Goal: Contribute content: Contribute content

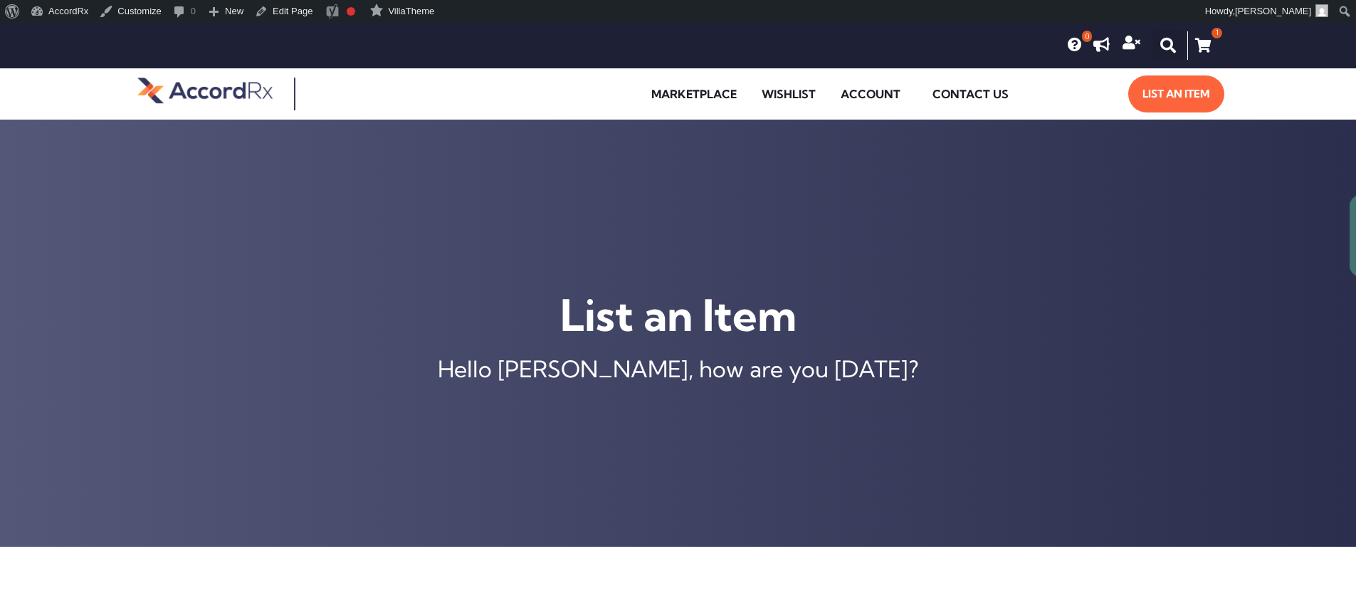
type input "[MEDICAL_DATA] ER 105 MG TABLET"
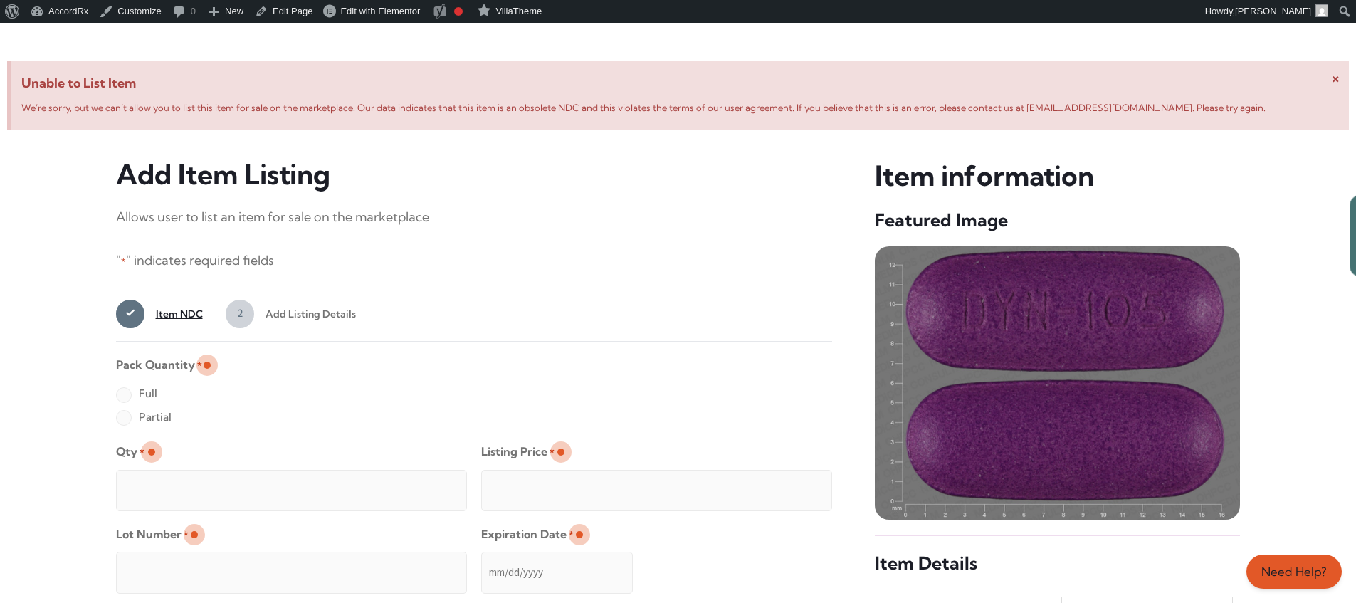
scroll to position [547, 0]
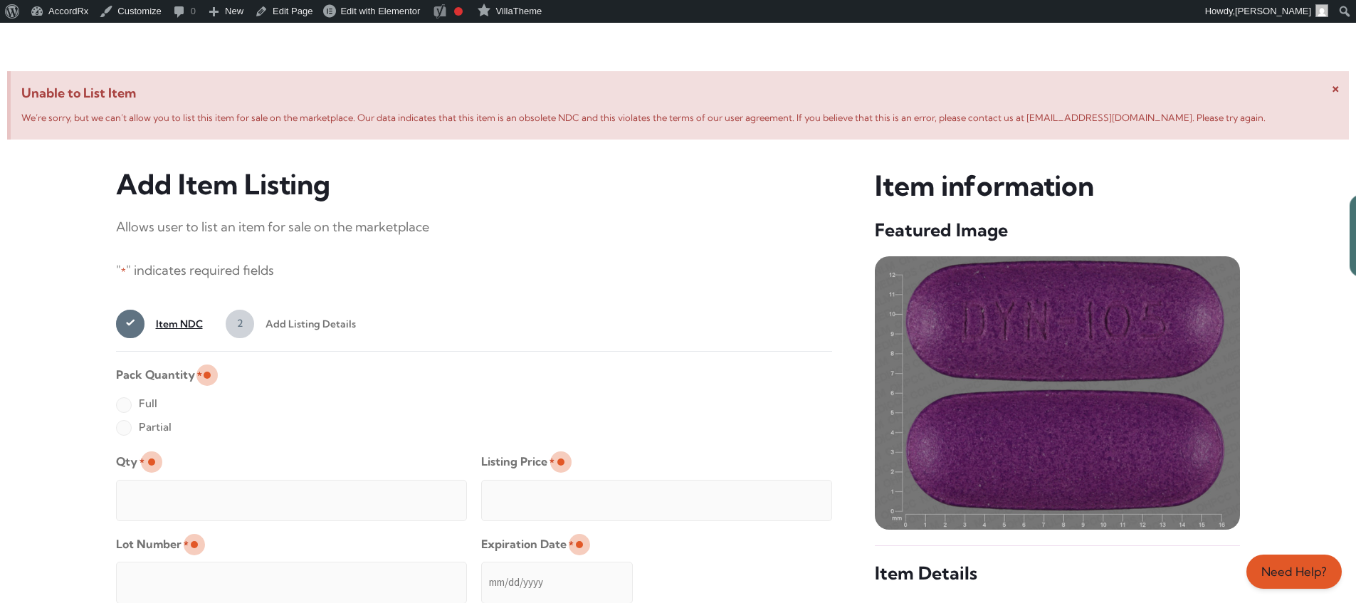
click at [123, 406] on label "Full" at bounding box center [136, 403] width 41 height 23
click at [0, 0] on input "Full" at bounding box center [0, 0] width 0 height 0
click at [169, 484] on input "Qty *" at bounding box center [291, 500] width 351 height 41
type input "2"
click at [792, 496] on input "Listing Price *" at bounding box center [656, 500] width 351 height 41
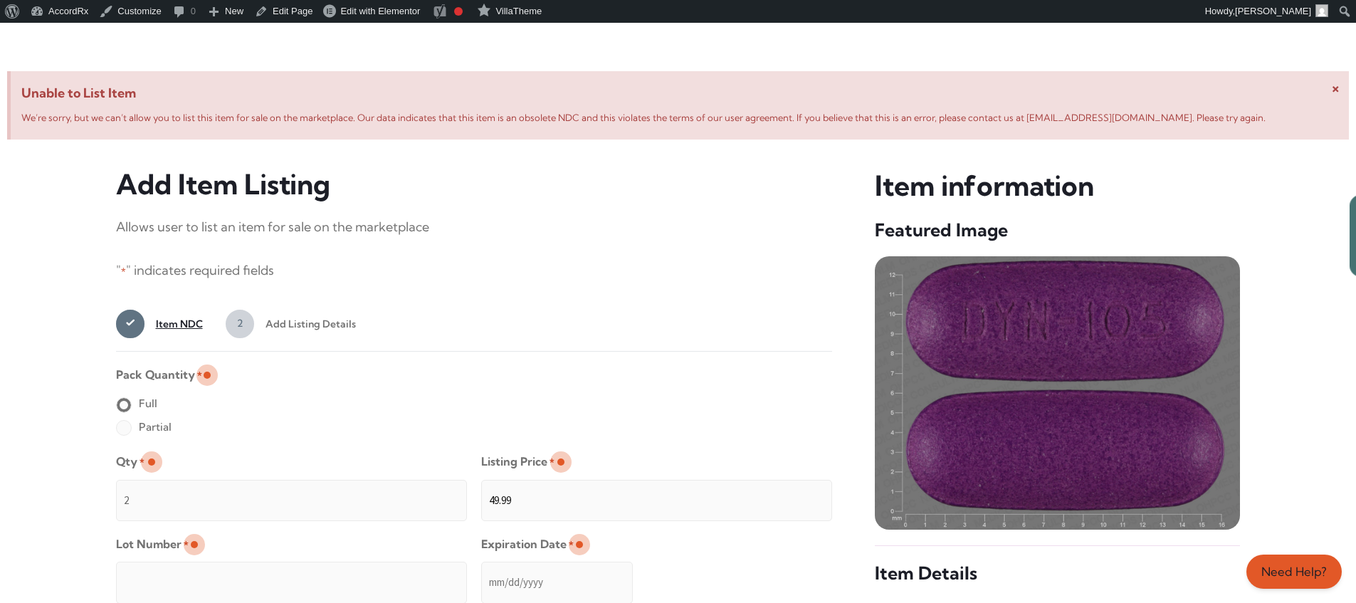
type input "49.99"
click at [384, 572] on input "Lot Number *" at bounding box center [291, 582] width 351 height 41
type input "TEST23456"
click at [482, 568] on input "Expiration Date *" at bounding box center [557, 582] width 152 height 41
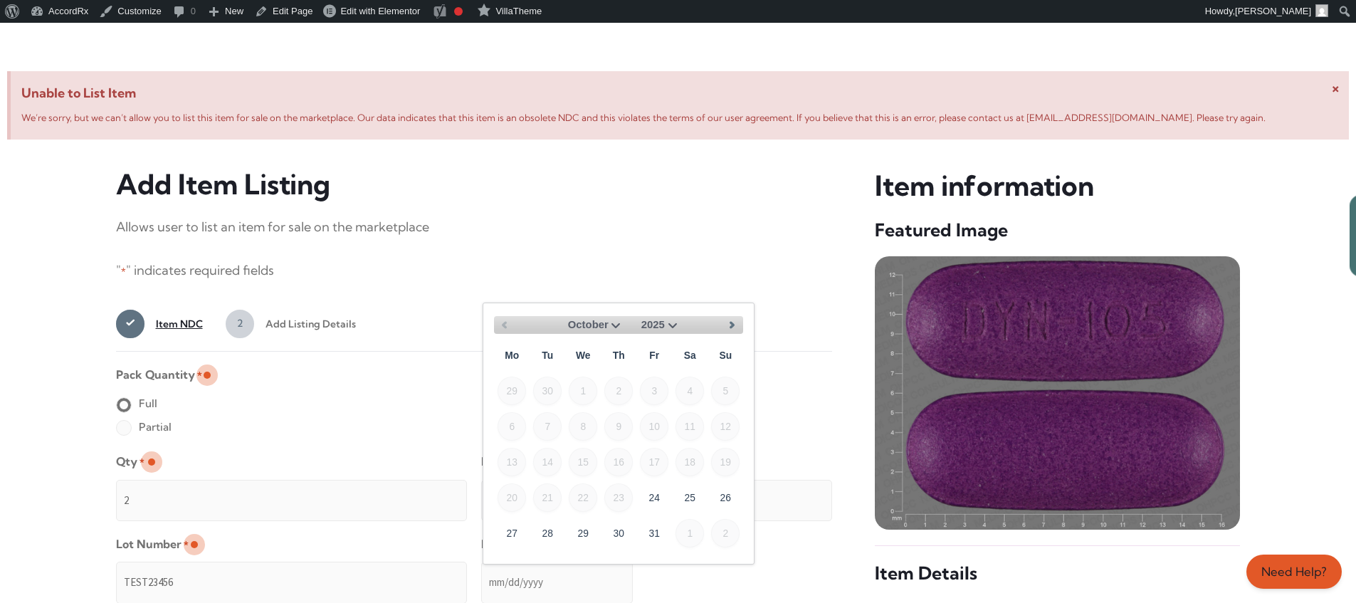
click at [614, 323] on select "October November December" at bounding box center [591, 325] width 68 height 18
click at [732, 527] on link "30" at bounding box center [725, 532] width 28 height 28
type input "[DATE]"
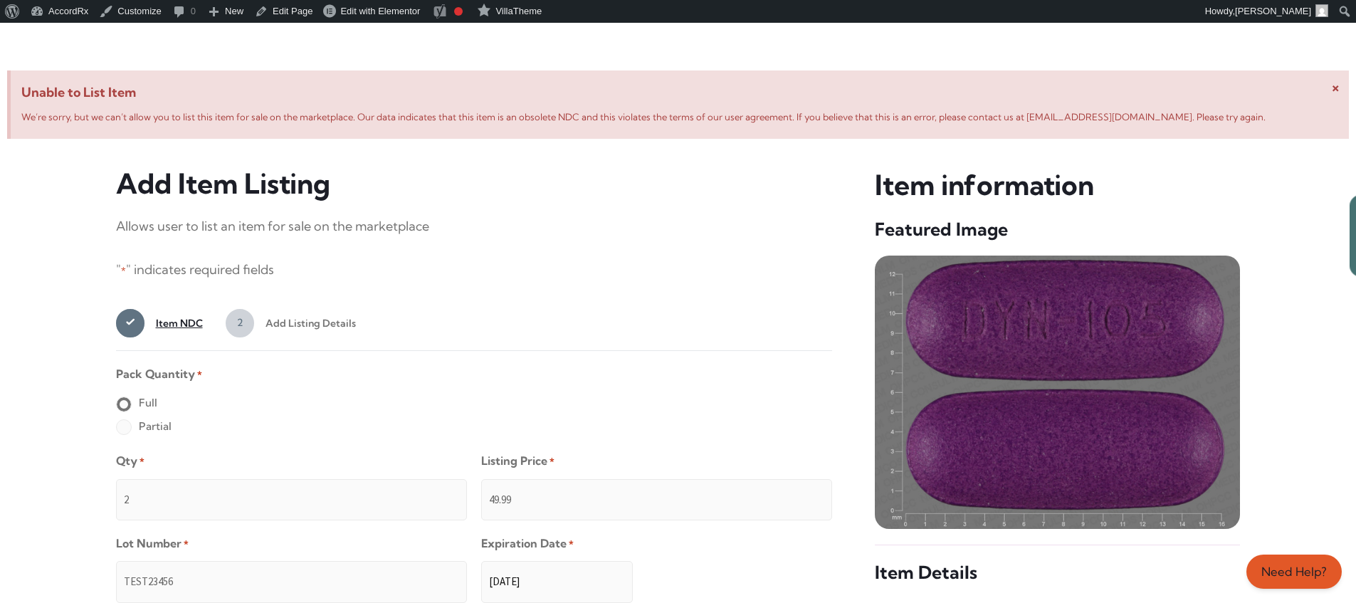
scroll to position [1137, 0]
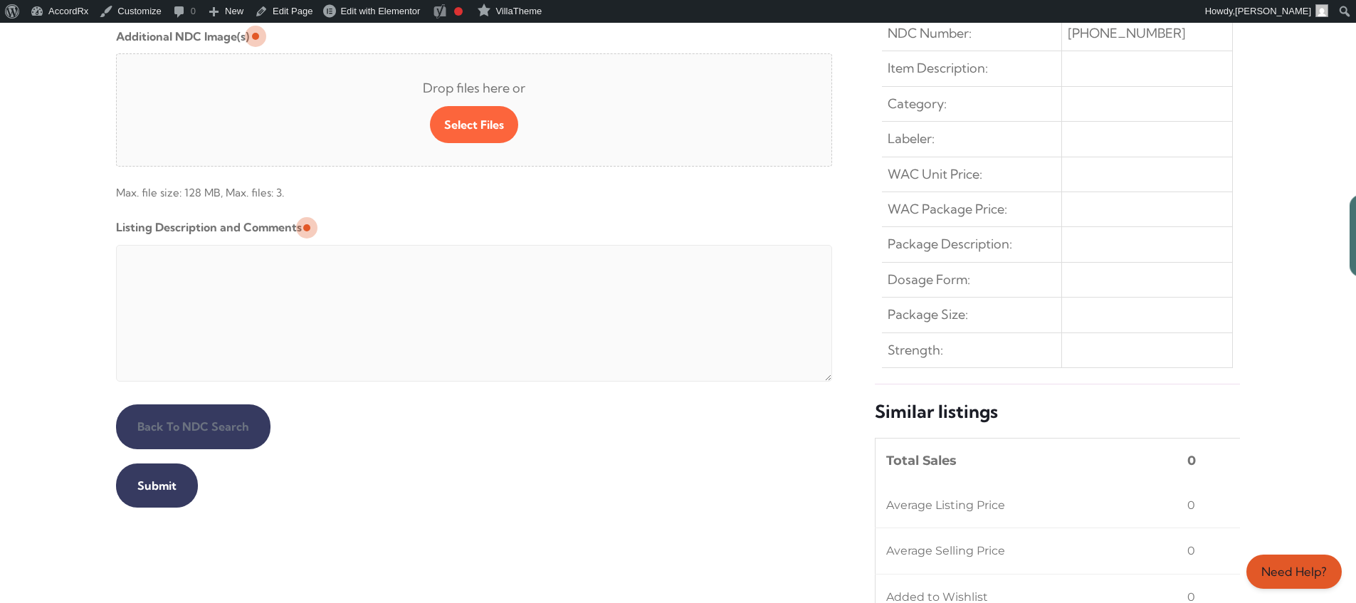
click at [461, 248] on textarea "Listing Description and Comments" at bounding box center [474, 313] width 717 height 137
type textarea "Automated Testing - list comment from [MEDICAL_DATA][DOMAIN_NAME]"
click at [154, 485] on input "Submit" at bounding box center [157, 485] width 82 height 44
